Goal: Information Seeking & Learning: Learn about a topic

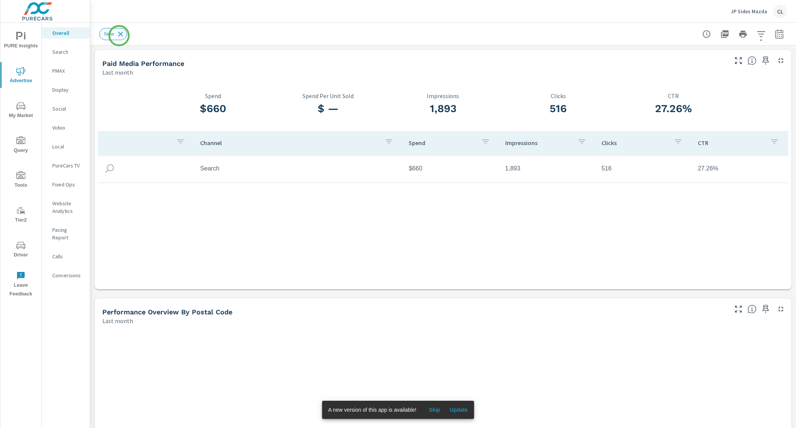
click at [119, 36] on icon at bounding box center [120, 34] width 8 height 8
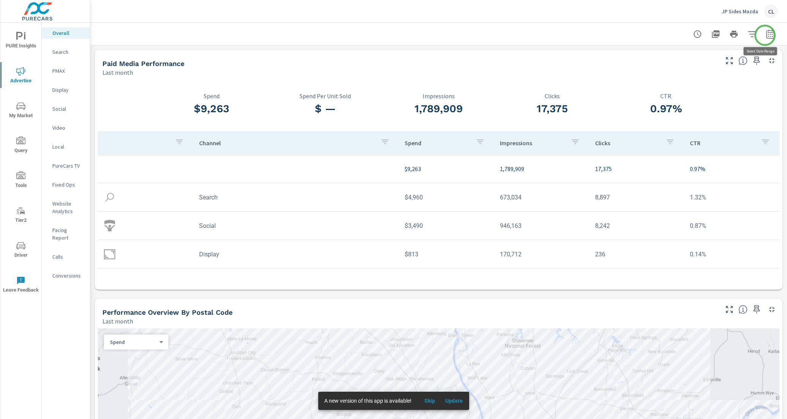
click at [765, 35] on icon "button" at bounding box center [769, 34] width 9 height 9
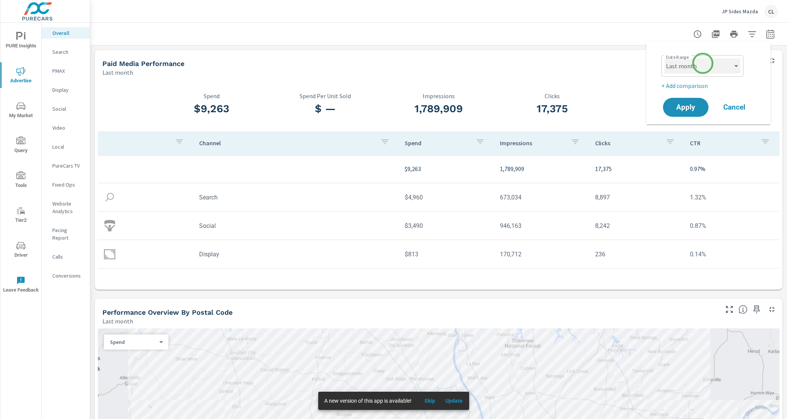
click at [695, 70] on select "Custom Yesterday Last week Last 7 days Last 14 days Last 30 days Last 45 days L…" at bounding box center [702, 65] width 76 height 15
click at [694, 66] on select "Custom Yesterday Last week Last 7 days Last 14 days Last 30 days Last 45 days L…" at bounding box center [702, 65] width 76 height 15
select select "Last 30 days"
click at [688, 85] on p "+ Add comparison" at bounding box center [709, 85] width 97 height 9
select select "Previous period"
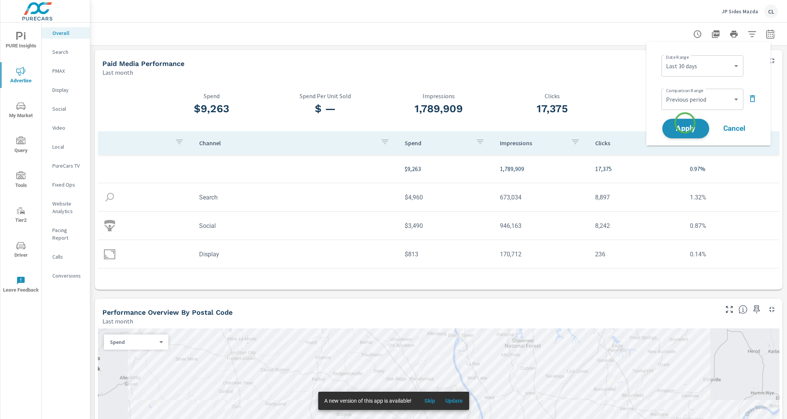
click at [685, 123] on button "Apply" at bounding box center [685, 129] width 47 height 20
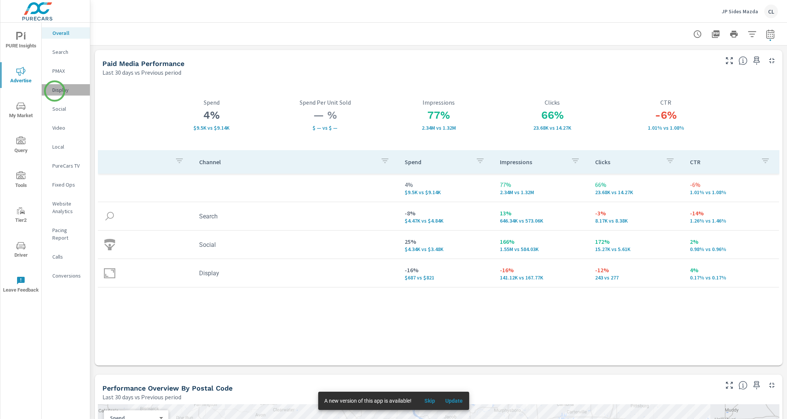
click at [55, 91] on p "Display" at bounding box center [67, 90] width 31 height 8
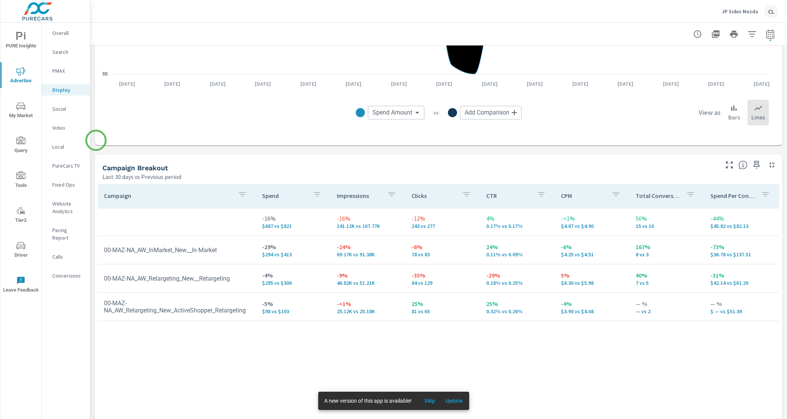
scroll to position [221, 0]
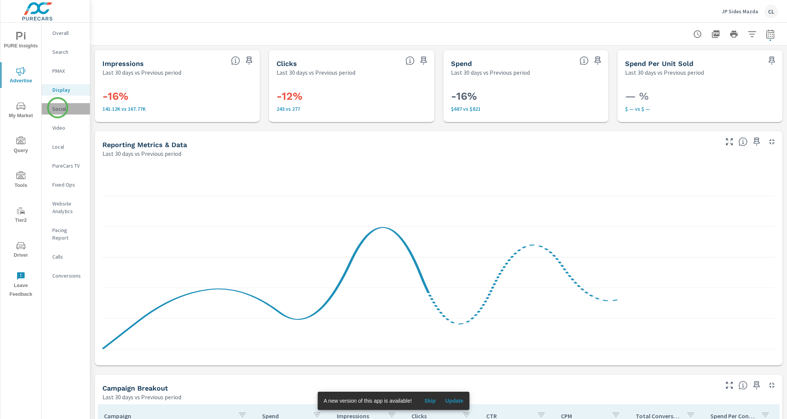
click at [58, 108] on p "Social" at bounding box center [67, 109] width 31 height 8
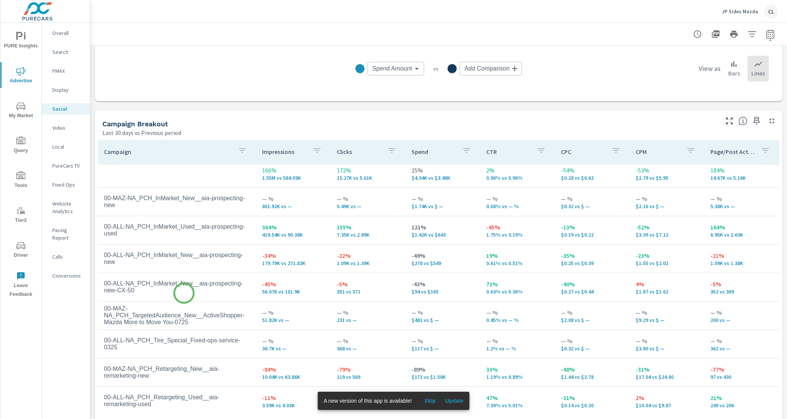
scroll to position [6, 0]
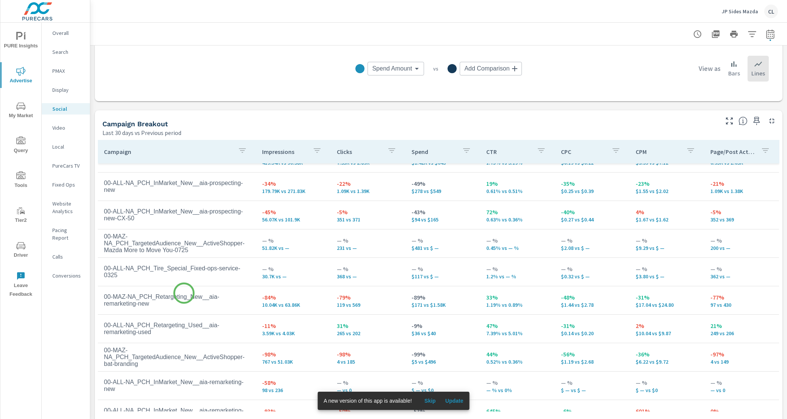
scroll to position [93, 0]
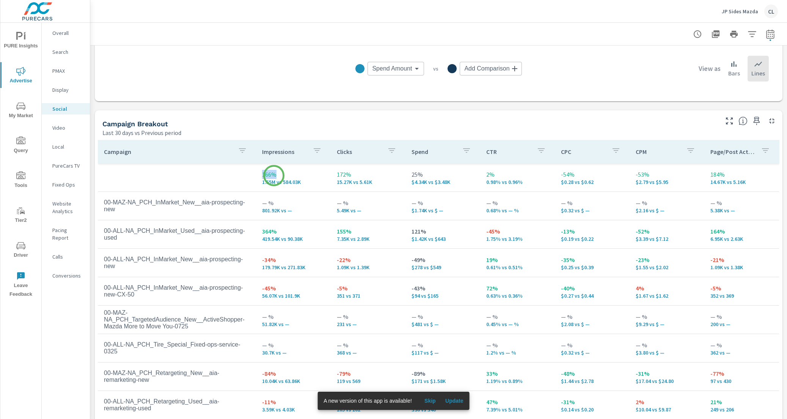
drag, startPoint x: 254, startPoint y: 177, endPoint x: 275, endPoint y: 176, distance: 20.9
click at [275, 176] on td "166% 1.55M vs 584.03K" at bounding box center [293, 177] width 75 height 27
click at [274, 188] on td "166% 1.55M vs 584.03K" at bounding box center [293, 177] width 75 height 27
drag, startPoint x: 256, startPoint y: 210, endPoint x: 276, endPoint y: 210, distance: 20.1
click at [276, 210] on td "— % 801.92K vs —" at bounding box center [293, 205] width 75 height 27
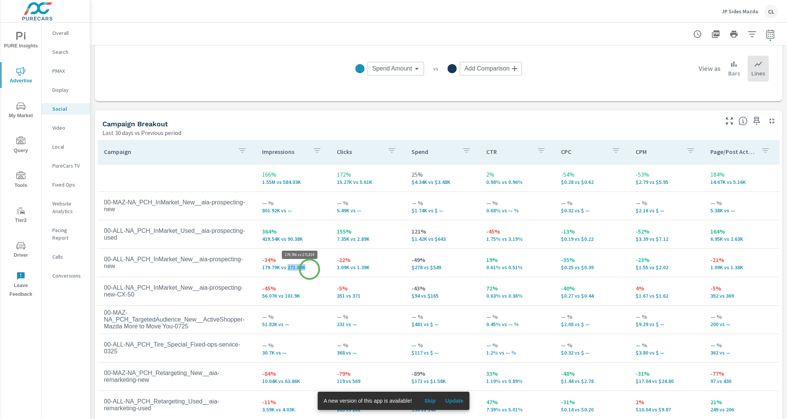
drag, startPoint x: 284, startPoint y: 267, endPoint x: 310, endPoint y: 269, distance: 26.6
click at [310, 269] on p "179.79K vs 271.83K" at bounding box center [293, 267] width 63 height 6
drag, startPoint x: 256, startPoint y: 214, endPoint x: 279, endPoint y: 212, distance: 23.3
click at [280, 212] on td "— % 801.92K vs —" at bounding box center [293, 205] width 75 height 27
click at [229, 206] on td "00-MAZ-NA_PCH_InMarket_New__aia-prospecting-new" at bounding box center [177, 206] width 158 height 26
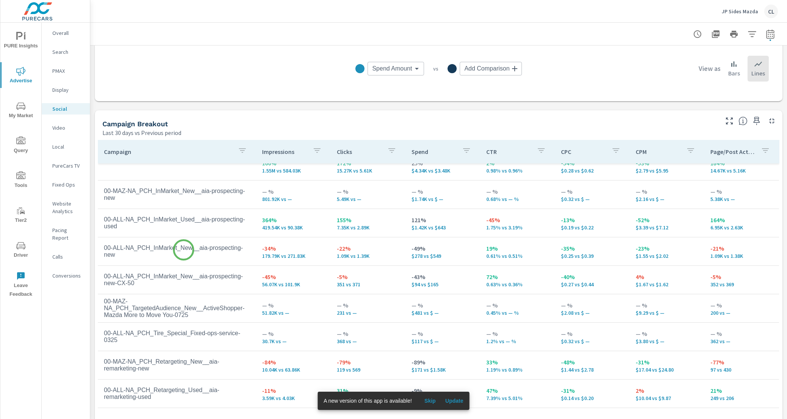
scroll to position [93, 0]
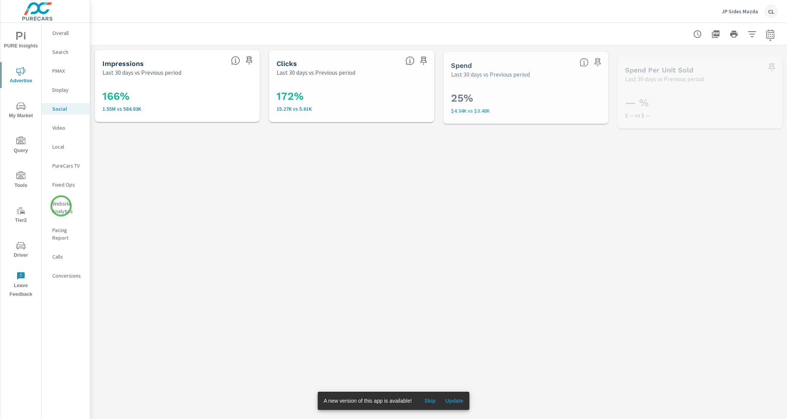
click at [61, 206] on p "Website Analytics" at bounding box center [67, 207] width 31 height 15
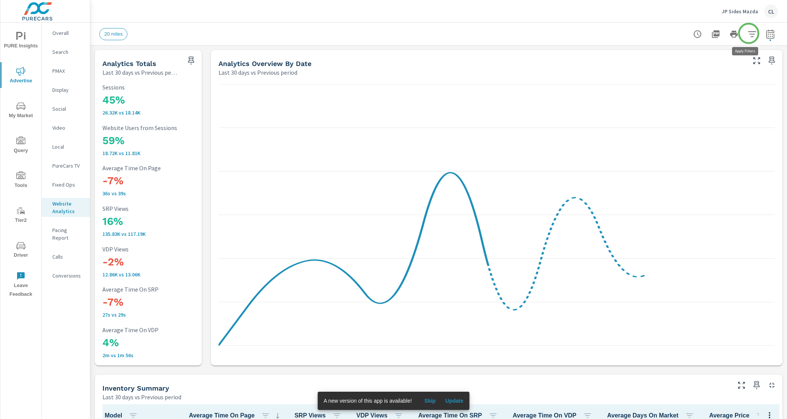
click at [748, 33] on icon "button" at bounding box center [751, 34] width 9 height 9
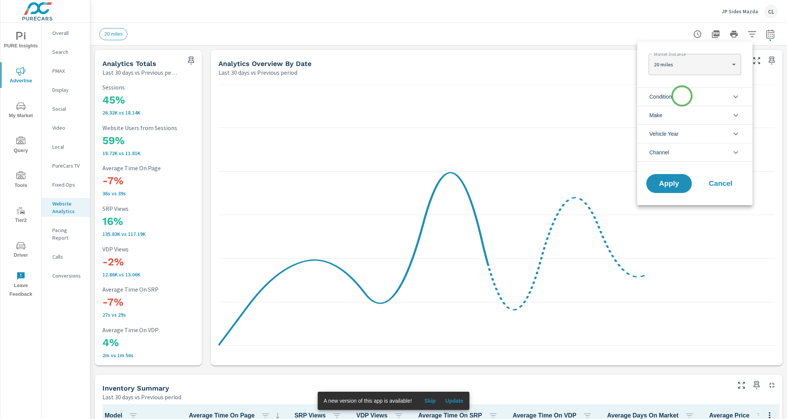
click at [682, 96] on li "Condition" at bounding box center [694, 96] width 115 height 19
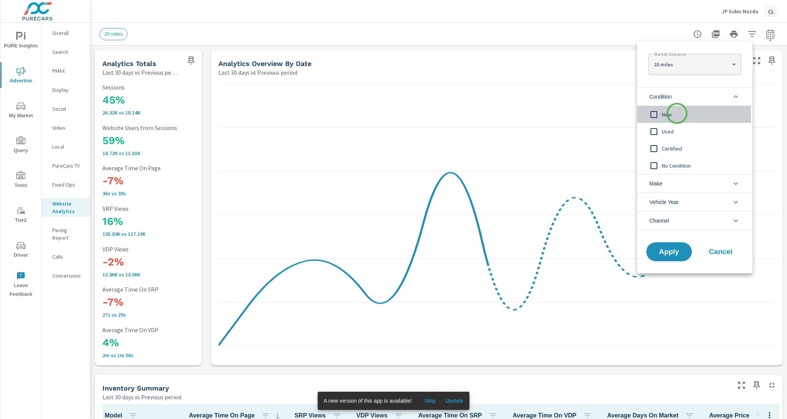
click at [677, 113] on span "New" at bounding box center [702, 114] width 83 height 9
click at [672, 248] on span "Apply" at bounding box center [668, 251] width 31 height 7
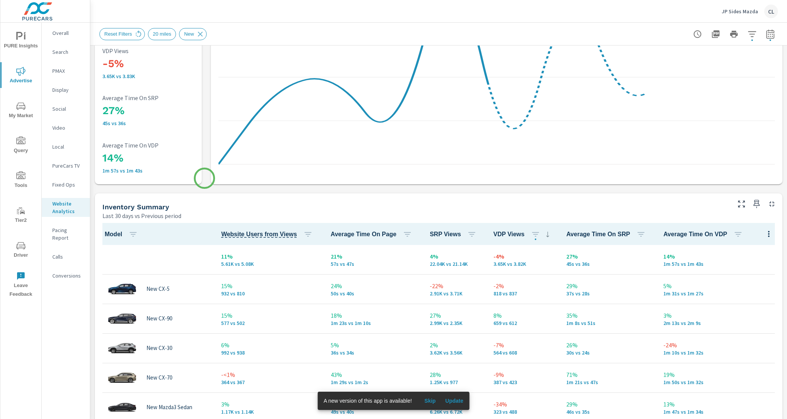
scroll to position [284, 0]
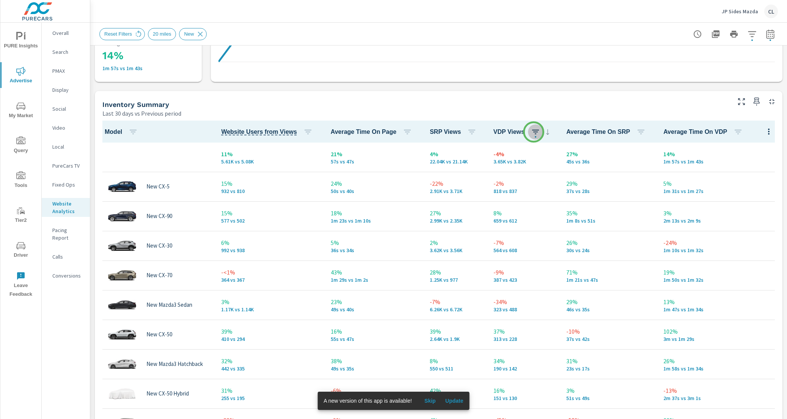
click at [533, 132] on icon "button" at bounding box center [535, 131] width 9 height 9
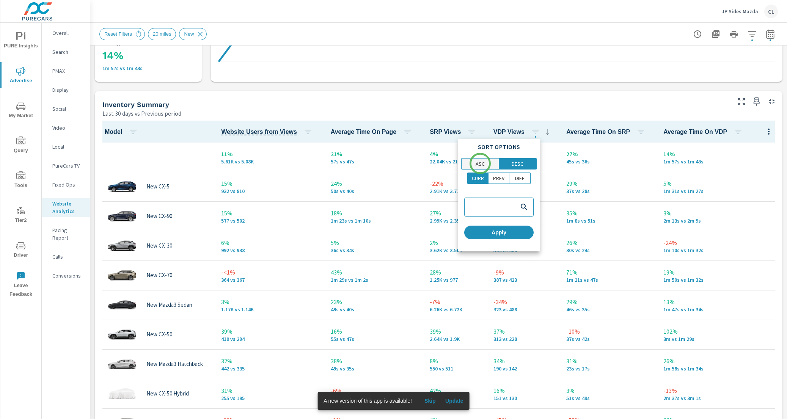
click at [480, 162] on p "ASC" at bounding box center [479, 164] width 9 height 8
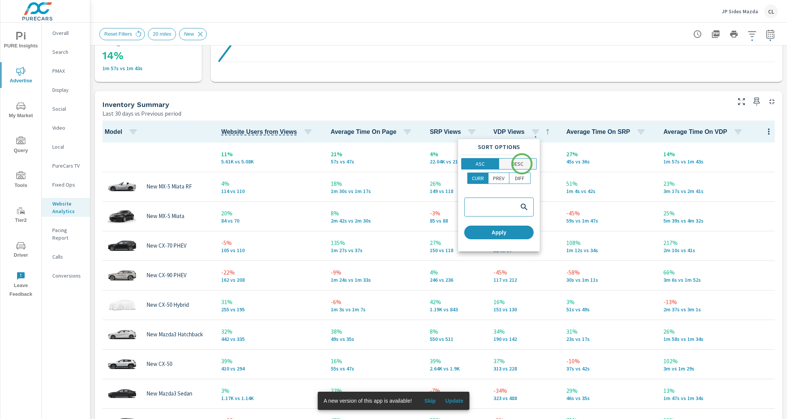
click at [522, 164] on p "DESC" at bounding box center [517, 164] width 12 height 8
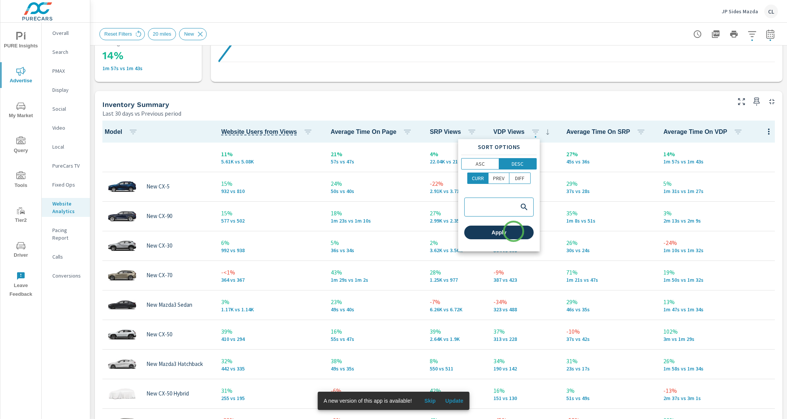
click at [513, 231] on span "Apply" at bounding box center [498, 232] width 63 height 7
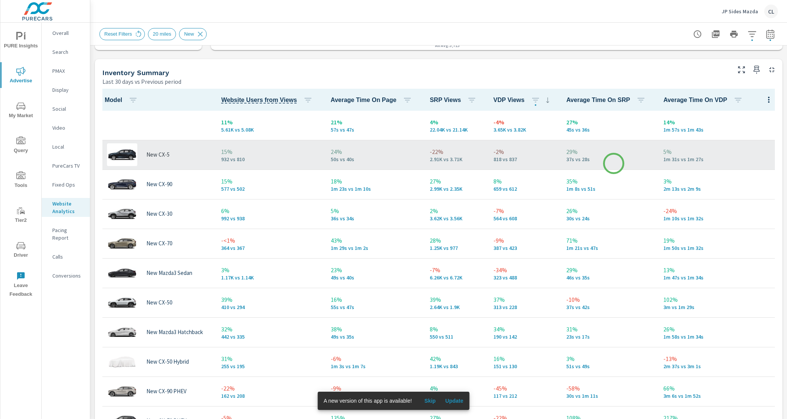
scroll to position [316, 0]
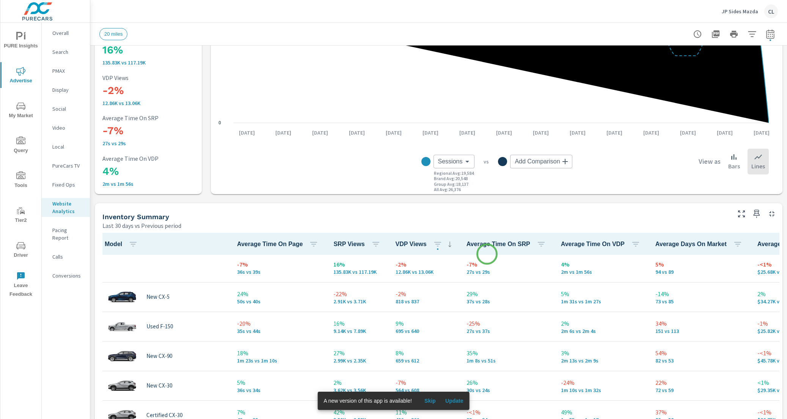
scroll to position [2, 0]
click at [433, 246] on icon "button" at bounding box center [437, 244] width 9 height 9
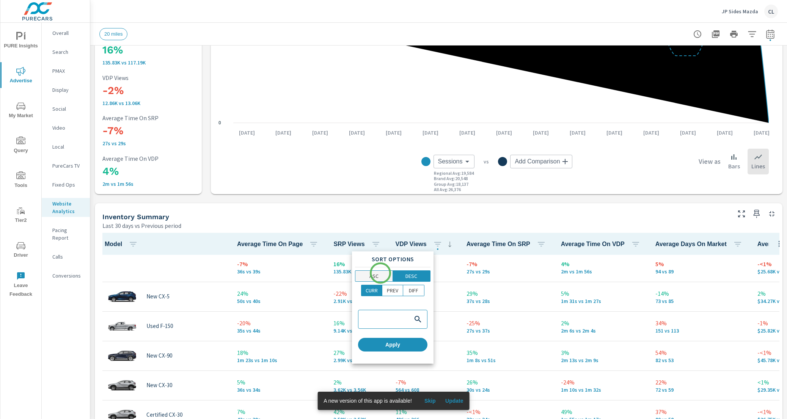
click at [380, 273] on span "ASC" at bounding box center [373, 276] width 33 height 8
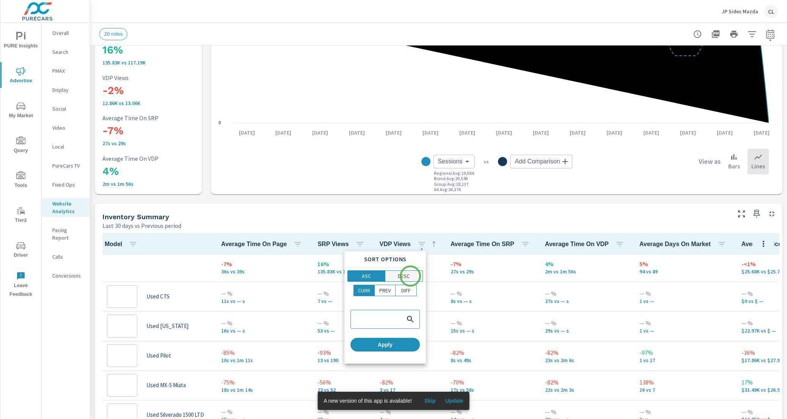
click at [410, 276] on span "DESC" at bounding box center [403, 276] width 33 height 8
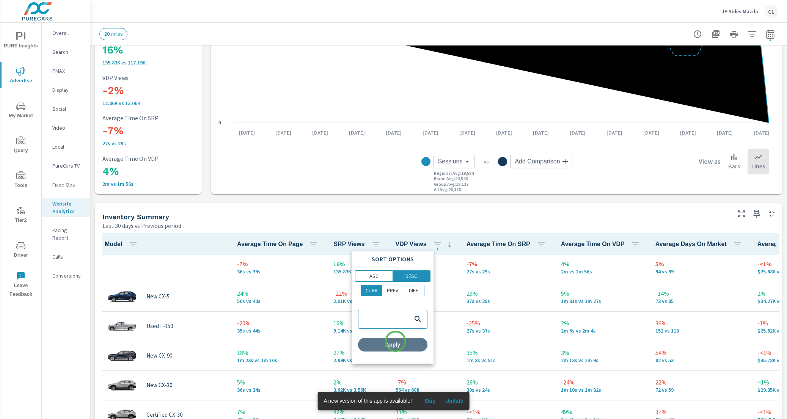
click at [395, 342] on span "Apply" at bounding box center [392, 344] width 63 height 7
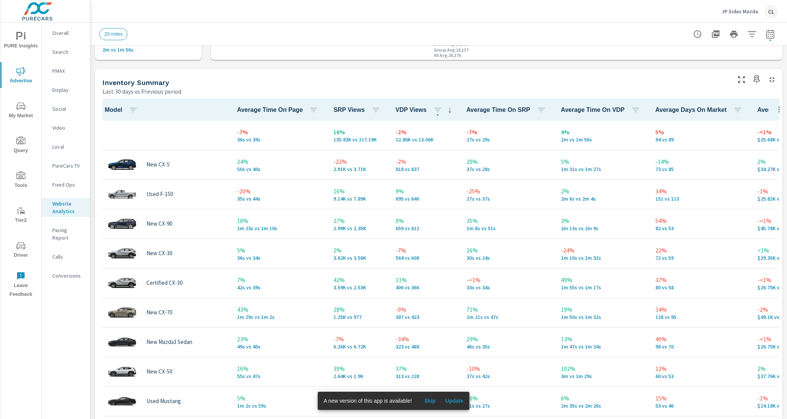
scroll to position [306, 0]
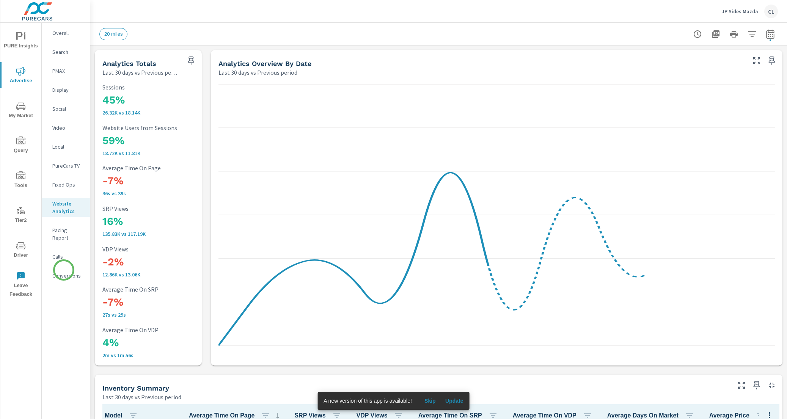
click at [64, 272] on p "Conversions" at bounding box center [67, 276] width 31 height 8
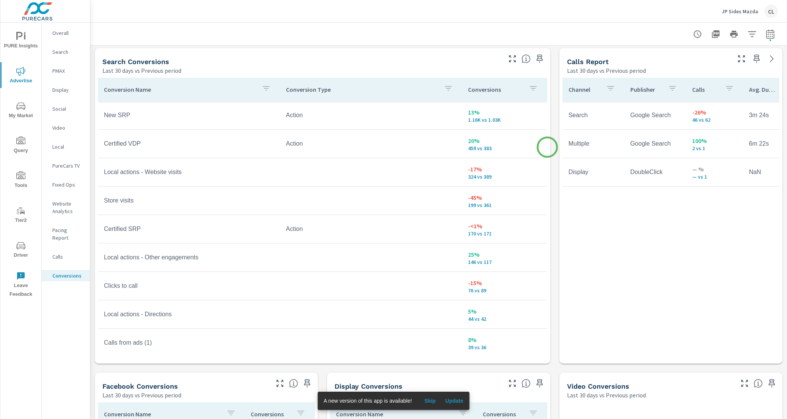
scroll to position [400, 0]
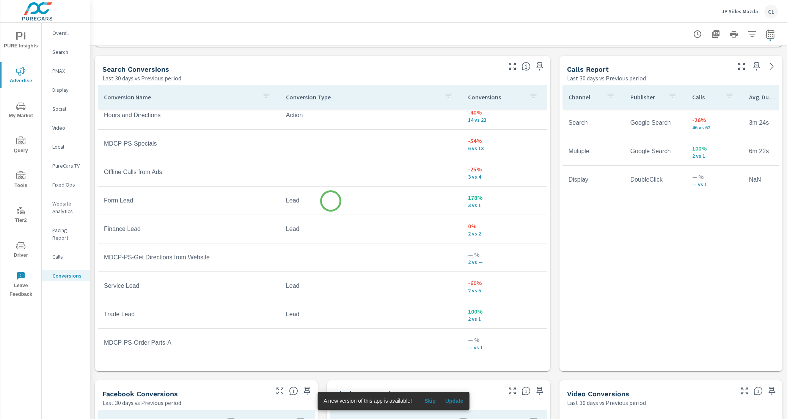
scroll to position [398, 0]
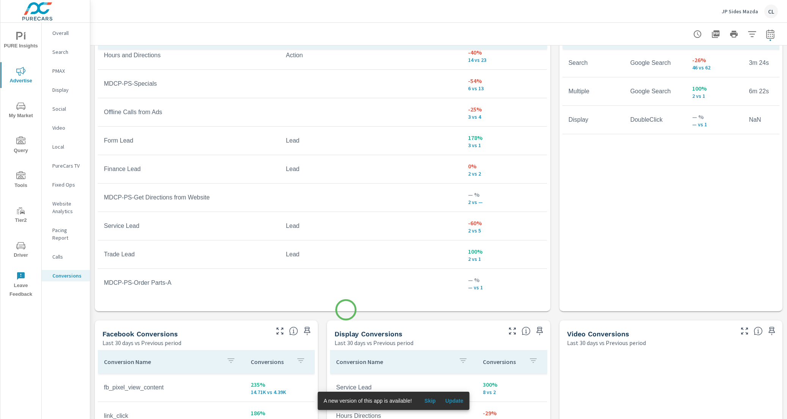
scroll to position [463, 0]
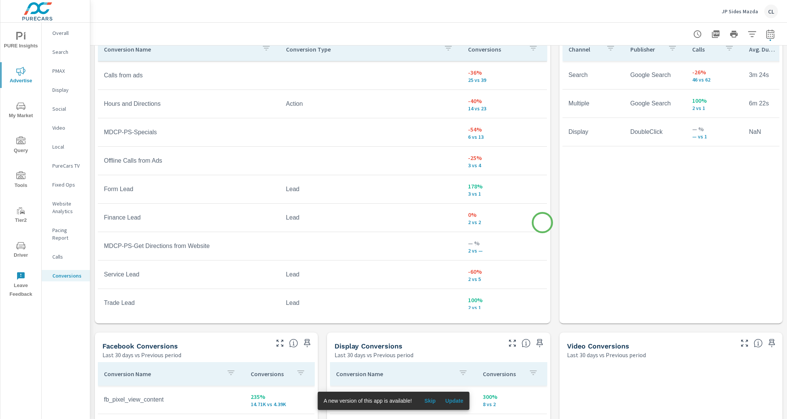
scroll to position [392, 0]
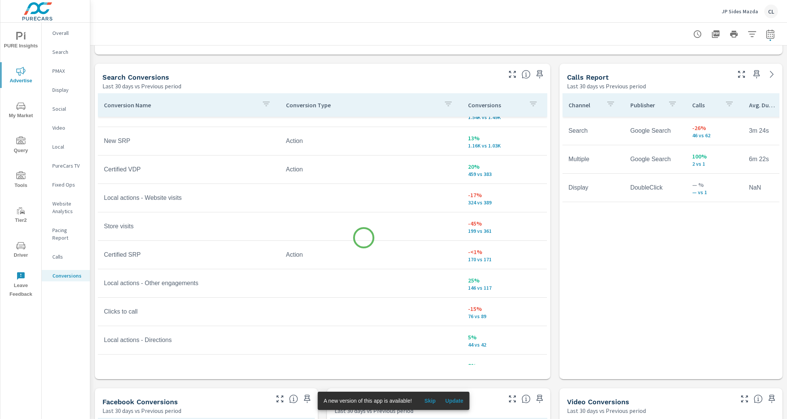
scroll to position [4, 0]
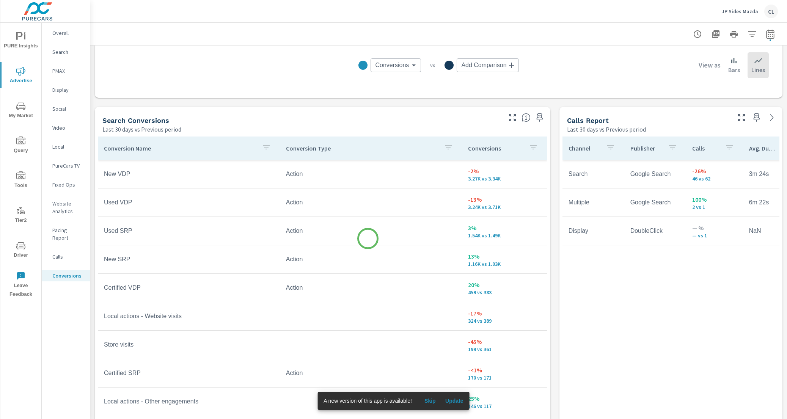
scroll to position [340, 0]
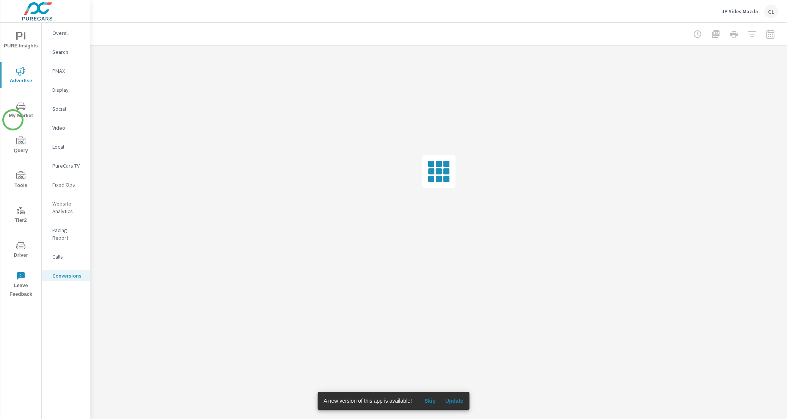
click at [13, 120] on span "My Market" at bounding box center [21, 111] width 36 height 19
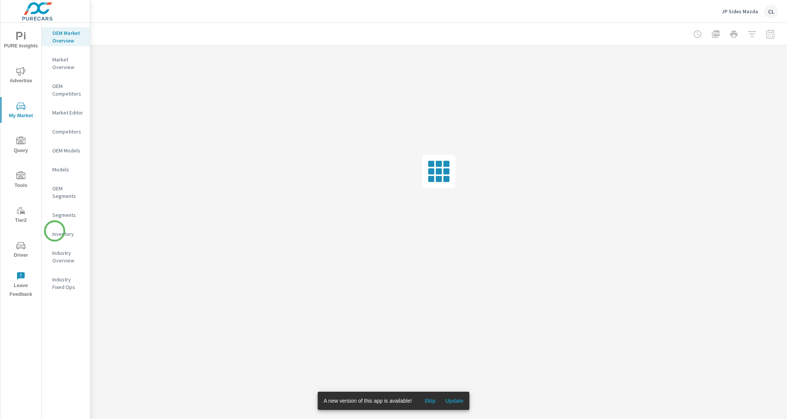
click at [55, 232] on p "Inventory" at bounding box center [67, 234] width 31 height 8
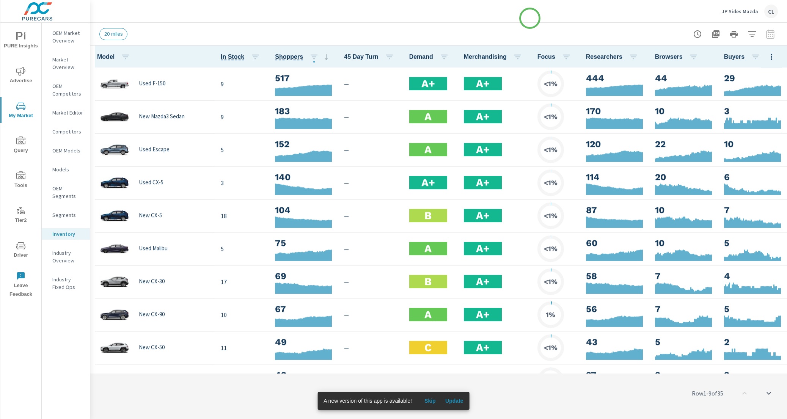
scroll to position [0, 0]
click at [312, 57] on icon "button" at bounding box center [313, 57] width 7 height 5
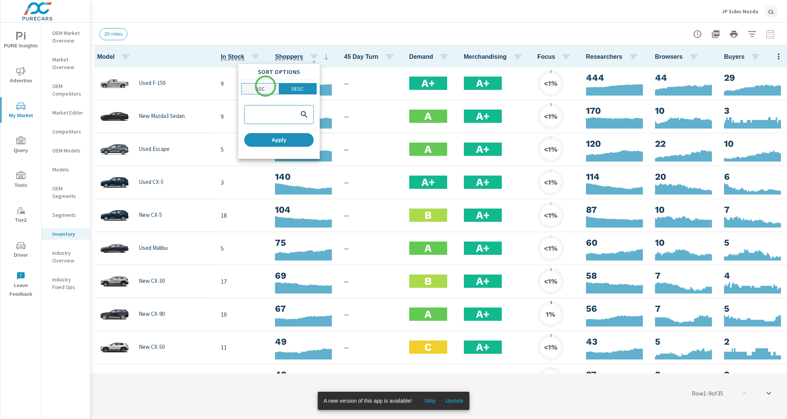
click at [265, 87] on span "ASC" at bounding box center [260, 89] width 33 height 8
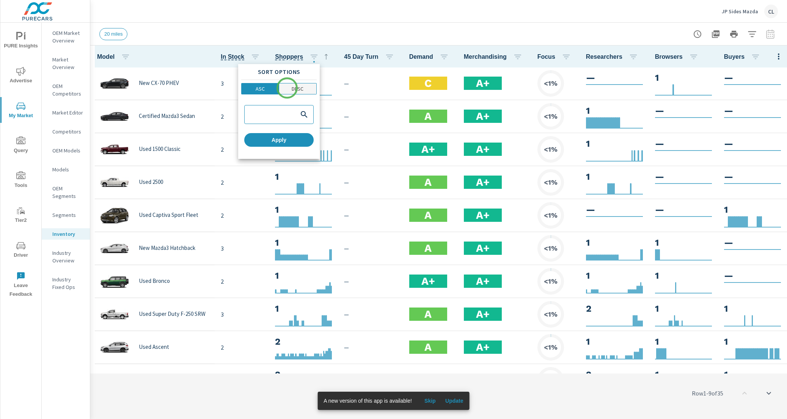
click at [287, 88] on span "DESC" at bounding box center [297, 89] width 33 height 8
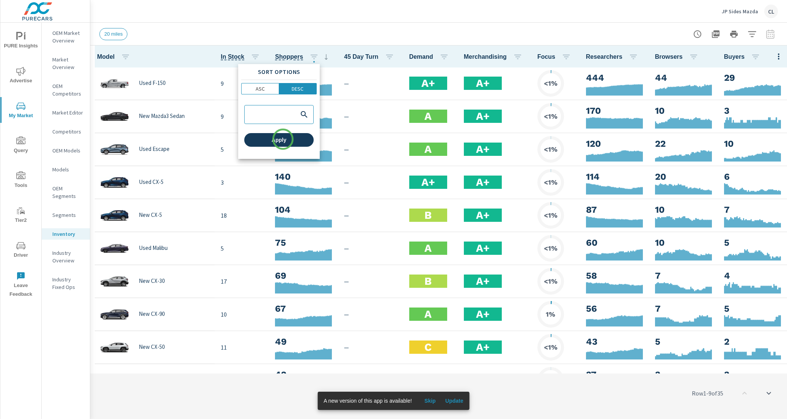
click at [283, 139] on span "Apply" at bounding box center [278, 139] width 63 height 7
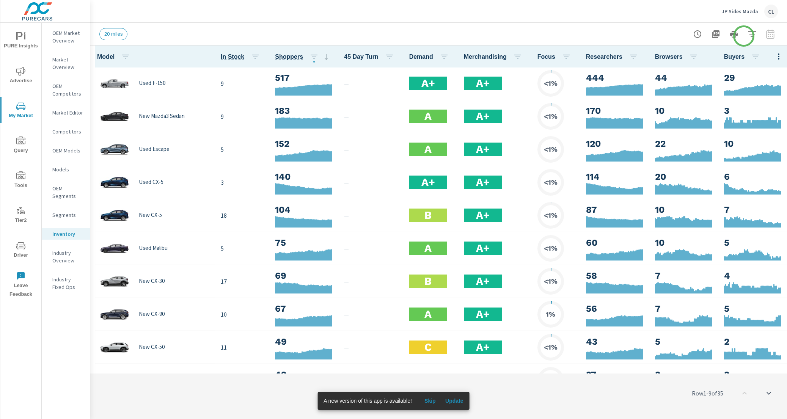
click at [744, 36] on div at bounding box center [734, 34] width 88 height 15
click at [751, 33] on icon "button" at bounding box center [751, 34] width 9 height 9
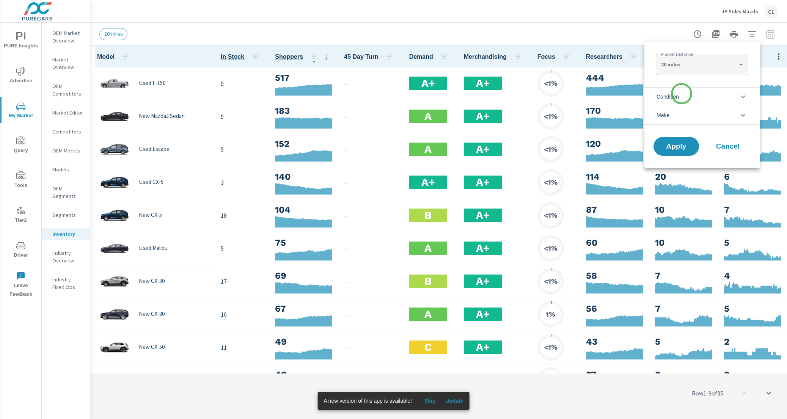
click at [681, 94] on li "Condition" at bounding box center [701, 96] width 115 height 19
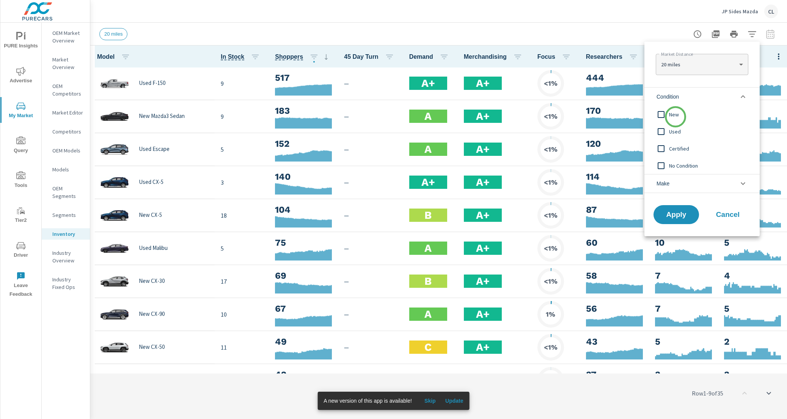
click at [674, 118] on span "New" at bounding box center [710, 114] width 83 height 9
click at [678, 184] on li "Make" at bounding box center [701, 183] width 115 height 19
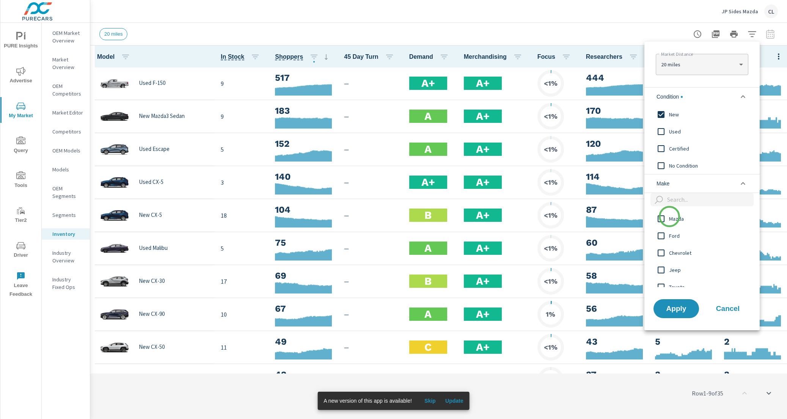
click at [669, 216] on span "Mazda" at bounding box center [710, 218] width 83 height 9
click at [669, 311] on span "Apply" at bounding box center [675, 308] width 31 height 7
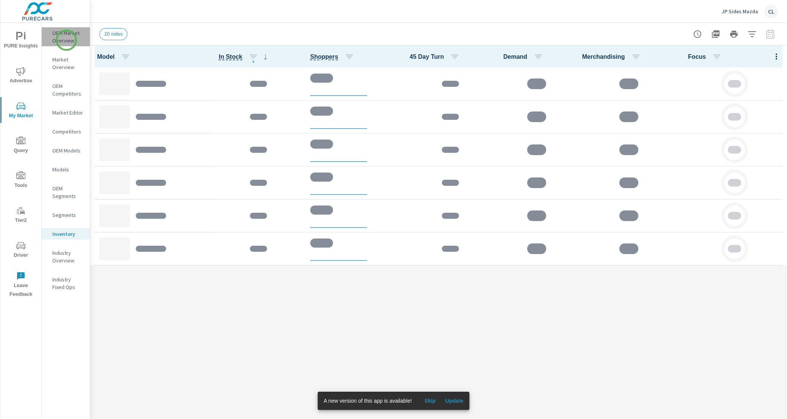
click at [66, 40] on p "OEM Market Overview" at bounding box center [67, 36] width 31 height 15
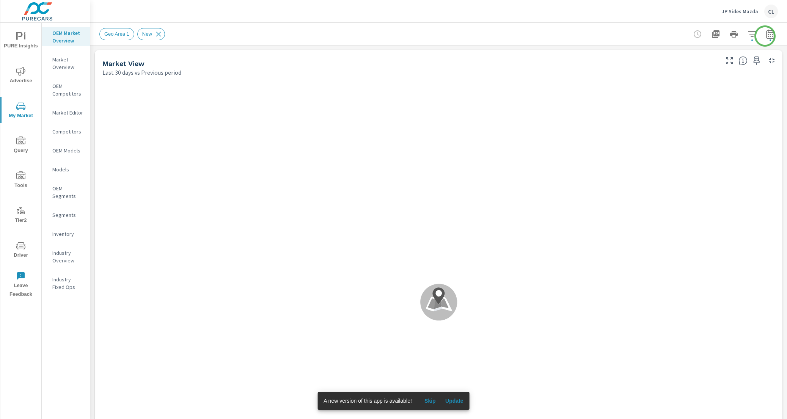
click at [767, 36] on icon "button" at bounding box center [769, 35] width 5 height 3
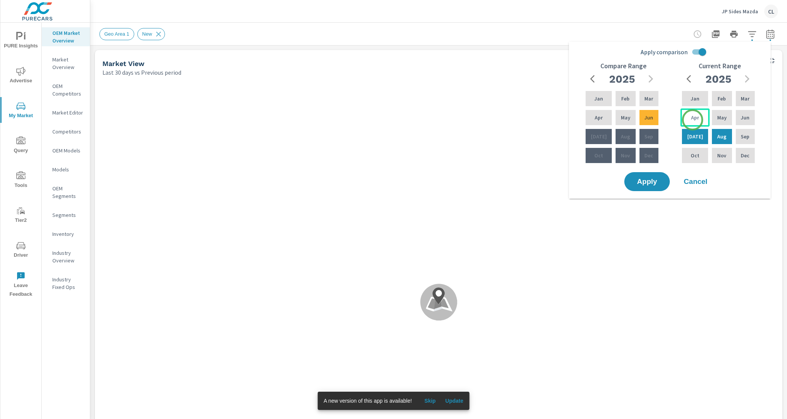
click at [692, 119] on p "Apr" at bounding box center [695, 118] width 8 height 8
click at [746, 118] on p "Jun" at bounding box center [744, 118] width 9 height 8
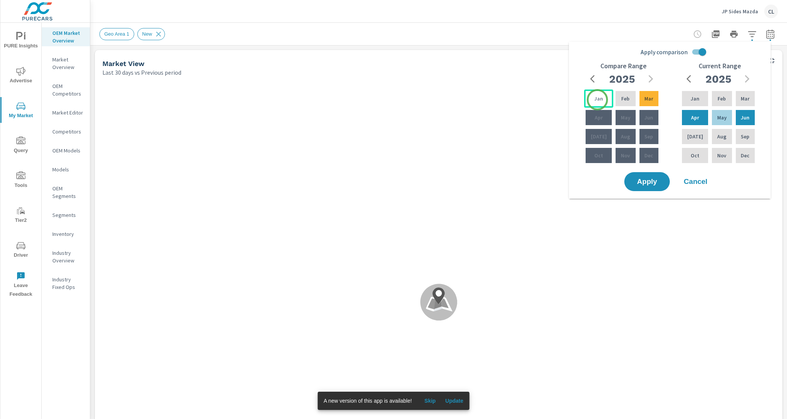
click at [597, 100] on p "Jan" at bounding box center [598, 99] width 9 height 8
click at [646, 99] on p "Mar" at bounding box center [648, 99] width 9 height 8
click at [646, 184] on span "Apply" at bounding box center [646, 181] width 31 height 7
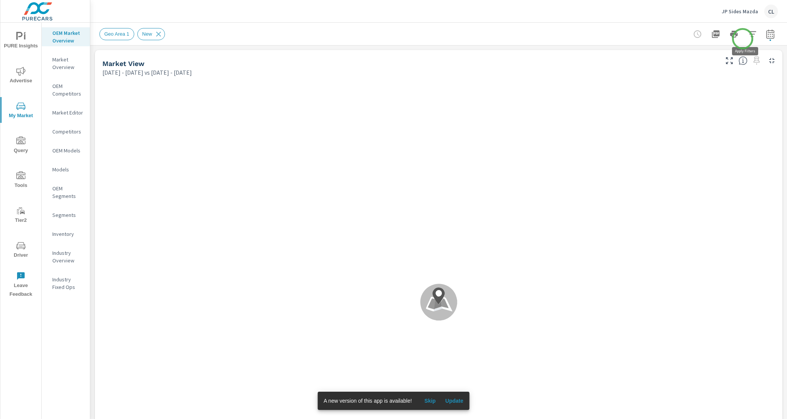
click at [744, 39] on button "button" at bounding box center [751, 34] width 15 height 15
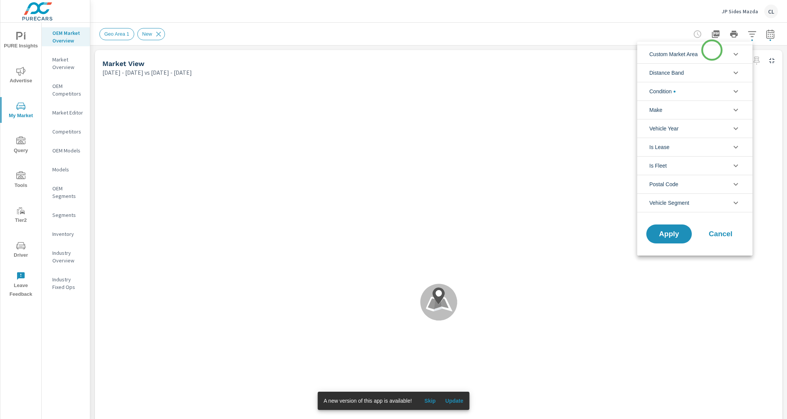
click at [710, 50] on li "Custom Market Area" at bounding box center [694, 54] width 115 height 19
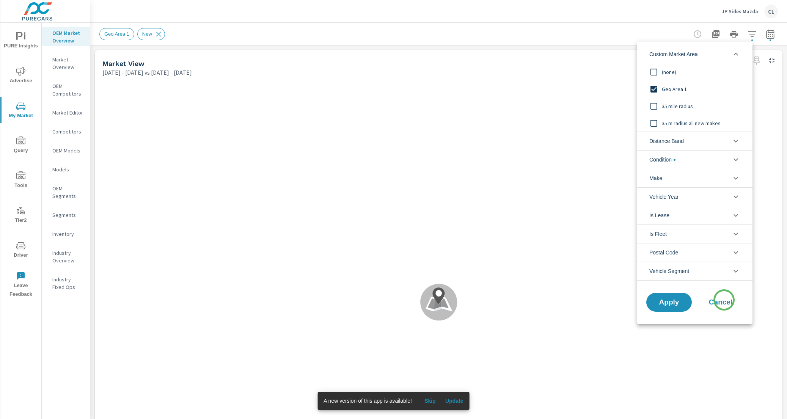
click at [724, 300] on span "Cancel" at bounding box center [720, 302] width 30 height 7
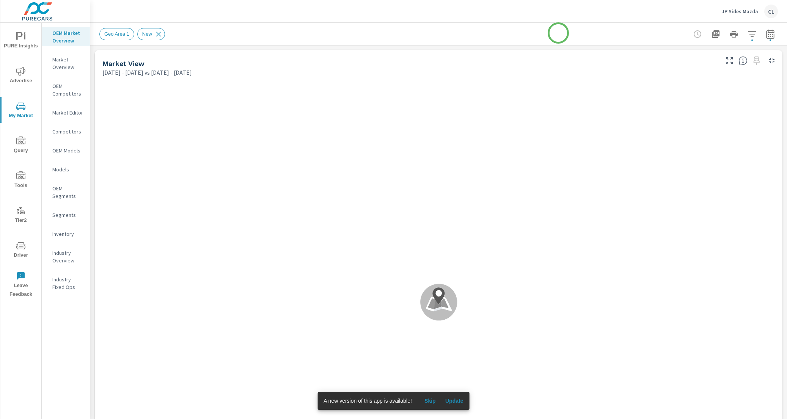
click at [558, 33] on div "Geo Area 1 New" at bounding box center [385, 34] width 572 height 12
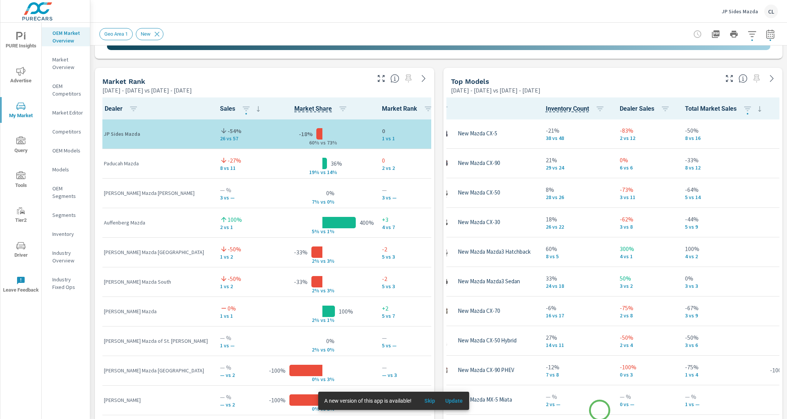
scroll to position [0, 47]
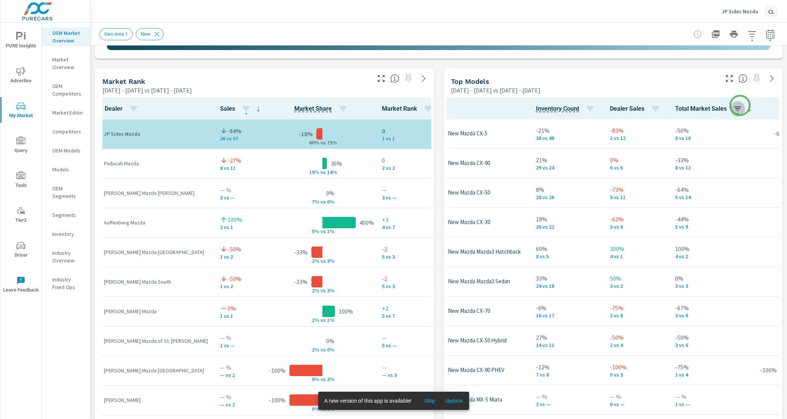
click at [740, 105] on icon "button" at bounding box center [737, 108] width 9 height 9
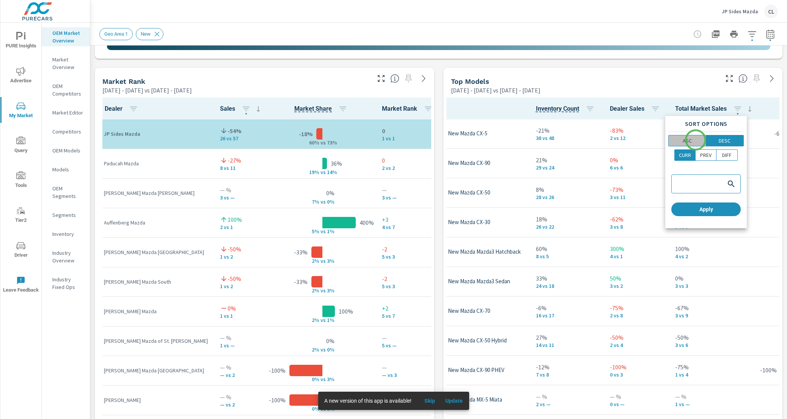
click at [695, 140] on span "ASC" at bounding box center [687, 141] width 33 height 8
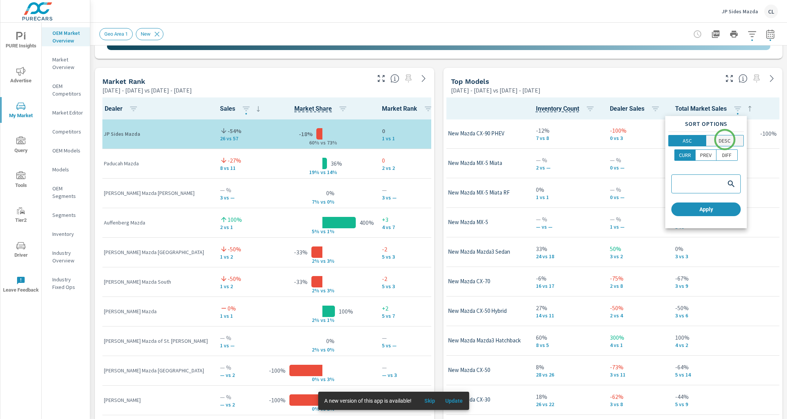
click at [724, 140] on p "DESC" at bounding box center [724, 141] width 12 height 8
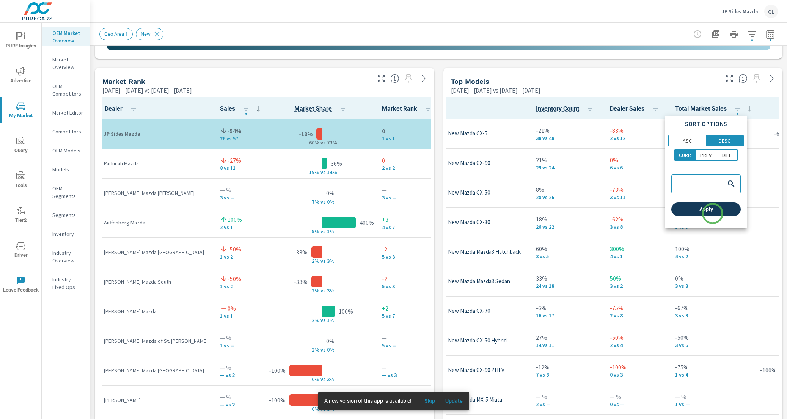
click at [712, 211] on span "Apply" at bounding box center [705, 209] width 63 height 7
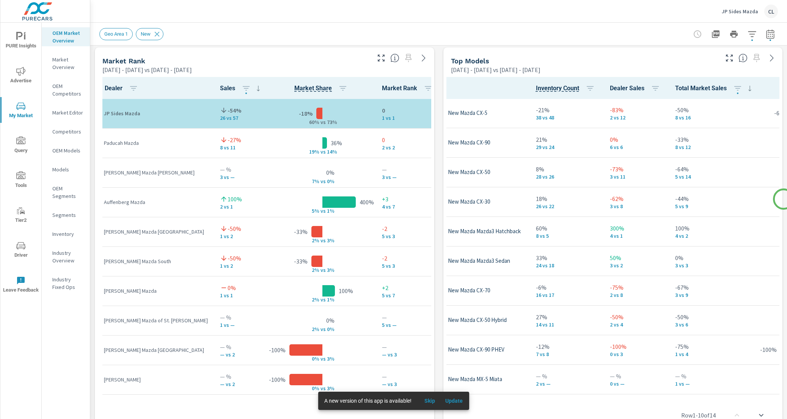
scroll to position [490, 0]
click at [650, 392] on div "Row 1 - 10 of 14" at bounding box center [612, 414] width 333 height 45
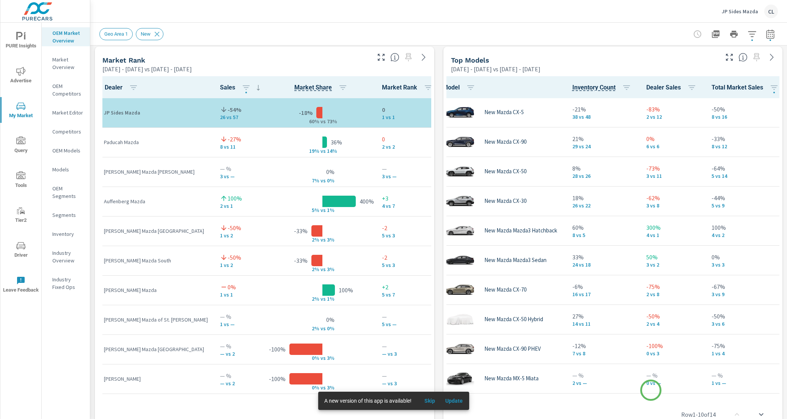
scroll to position [0, 10]
drag, startPoint x: 651, startPoint y: 390, endPoint x: 636, endPoint y: 394, distance: 14.9
click at [638, 394] on div "Row 1 - 10 of 14" at bounding box center [612, 414] width 333 height 45
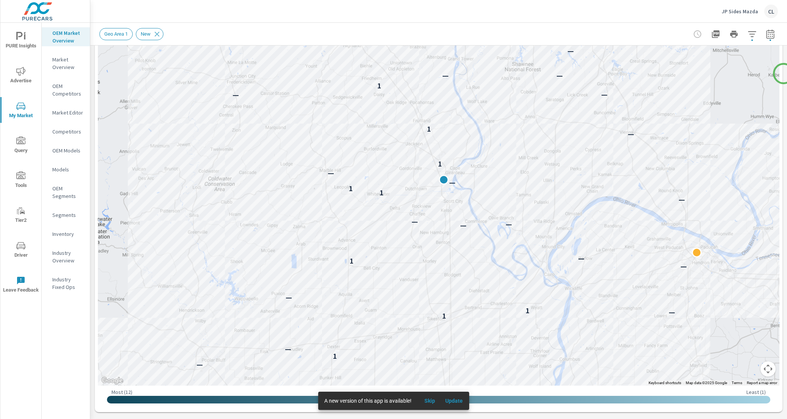
scroll to position [112, 0]
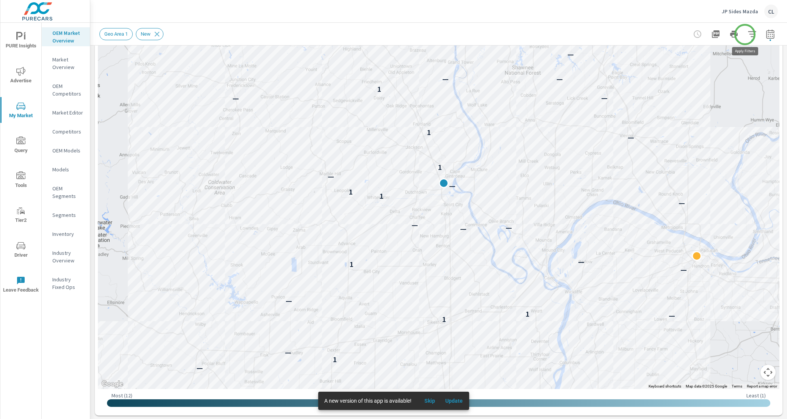
click at [747, 34] on icon "button" at bounding box center [751, 34] width 9 height 9
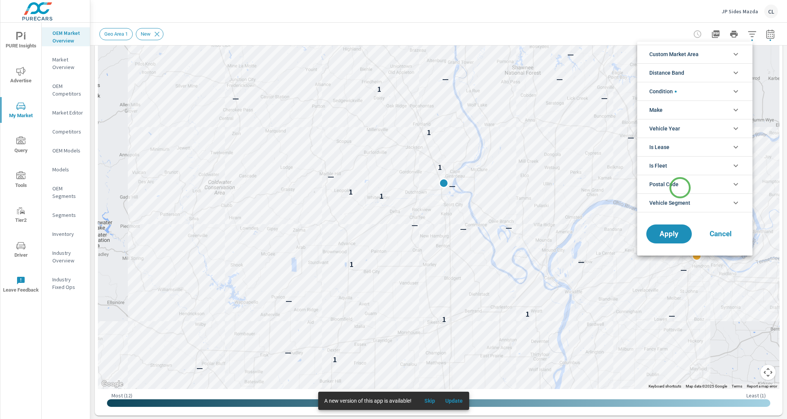
click at [680, 188] on li "Postal Code" at bounding box center [694, 184] width 115 height 19
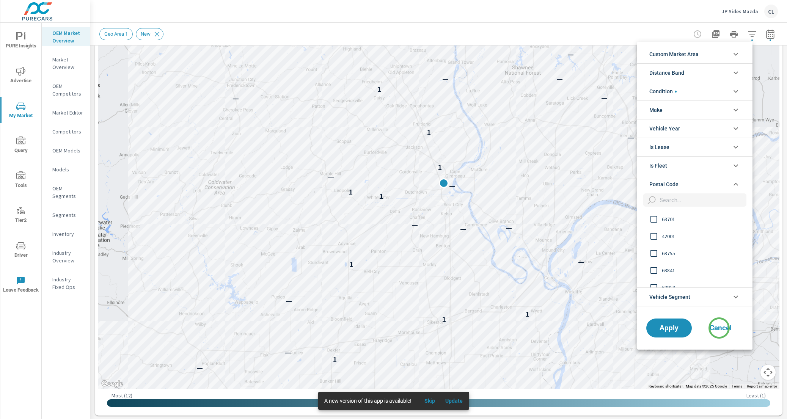
click at [719, 328] on span "Cancel" at bounding box center [720, 327] width 30 height 7
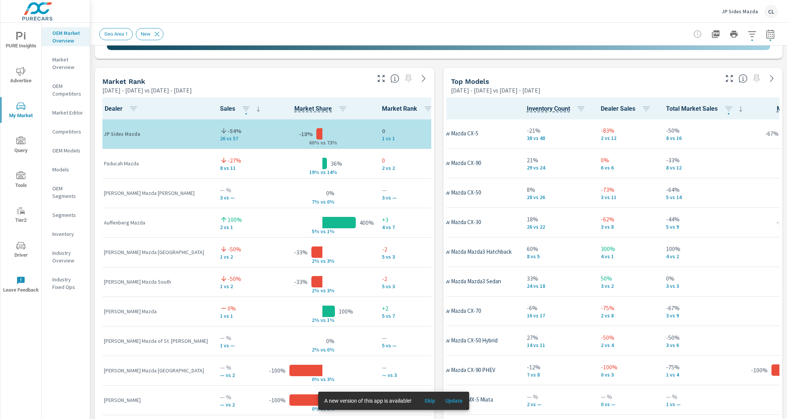
scroll to position [0, 0]
